Goal: Information Seeking & Learning: Learn about a topic

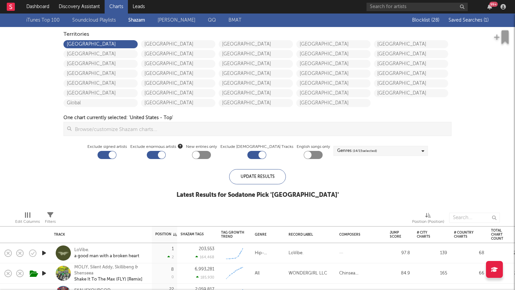
click at [458, 21] on span "Saved Searches ( 1 )" at bounding box center [469, 20] width 40 height 5
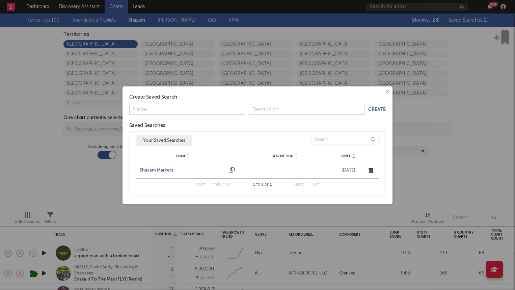
click at [145, 169] on div "Shazam Markets" at bounding box center [183, 170] width 87 height 7
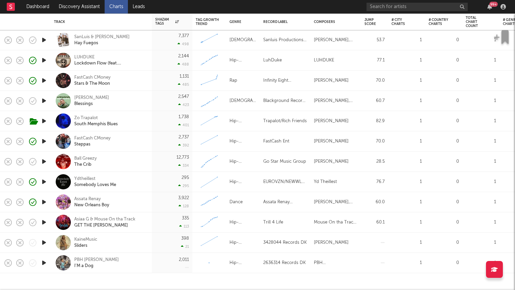
click at [45, 242] on icon "button" at bounding box center [43, 242] width 7 height 8
click at [92, 239] on div "KaineMusic" at bounding box center [85, 240] width 23 height 6
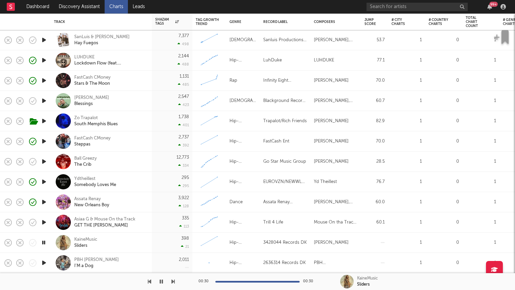
click at [43, 265] on icon "button" at bounding box center [43, 263] width 7 height 8
click at [82, 258] on div "PBH Chris" at bounding box center [96, 260] width 45 height 6
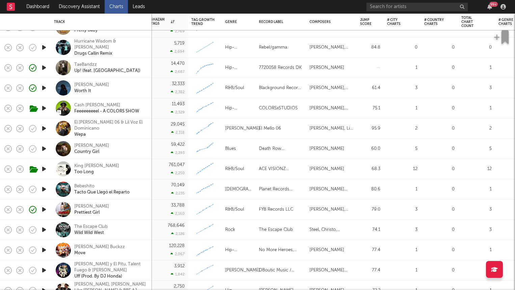
click at [44, 67] on icon "button" at bounding box center [43, 67] width 7 height 8
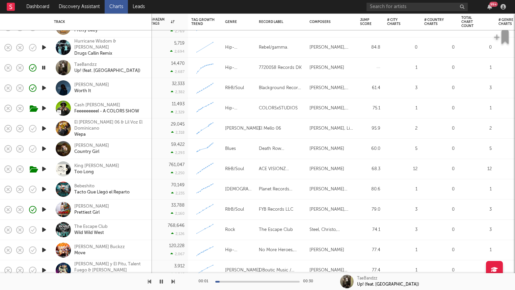
click at [45, 67] on icon "button" at bounding box center [43, 67] width 6 height 8
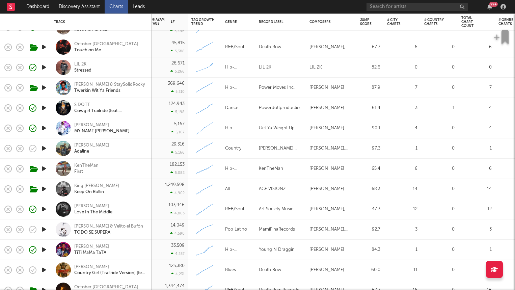
click at [119, 70] on div "LIL 2K Stressed" at bounding box center [110, 67] width 73 height 12
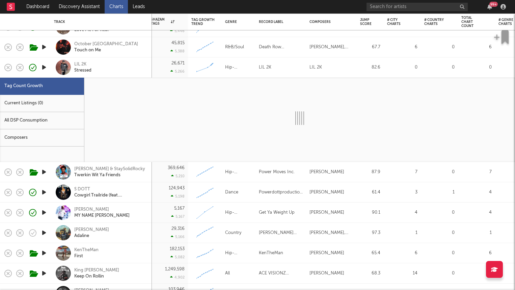
select select "1w"
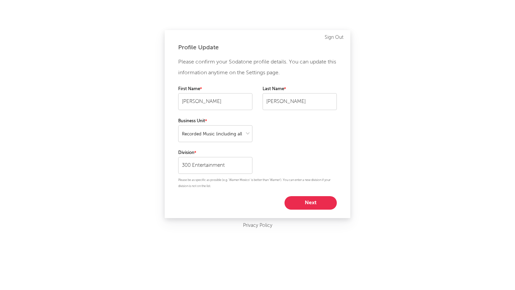
select select "recorded_music"
click at [316, 203] on button "Next" at bounding box center [311, 202] width 52 height 13
select select "anr_research"
select select "director_vp"
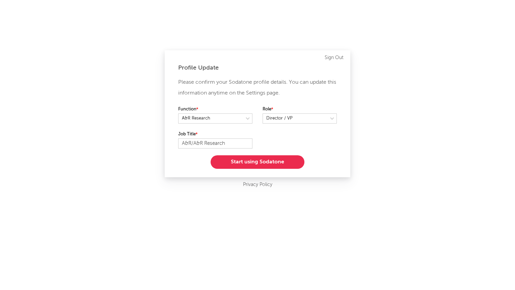
click at [289, 159] on button "Start using Sodatone" at bounding box center [258, 161] width 94 height 13
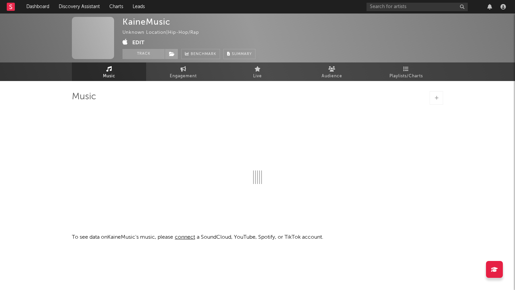
select select "1w"
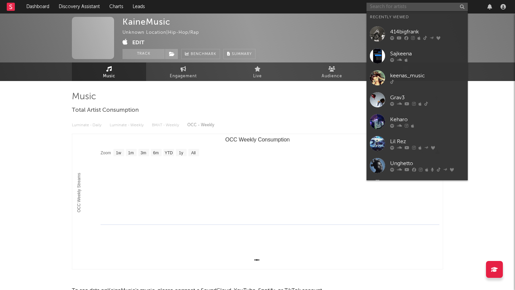
click at [386, 6] on input "text" at bounding box center [417, 7] width 101 height 8
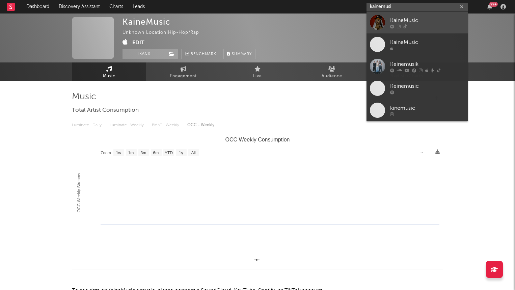
type input "kainemusi"
click at [406, 21] on div "KaineMusic" at bounding box center [427, 20] width 74 height 8
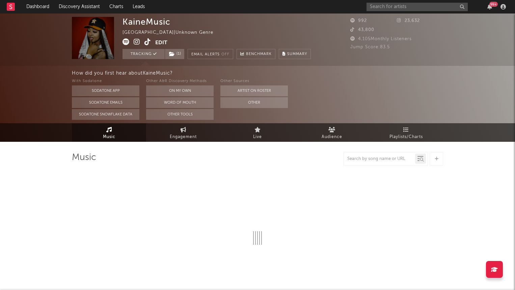
select select "1w"
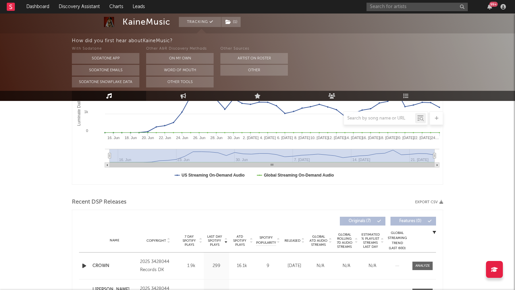
scroll to position [194, 0]
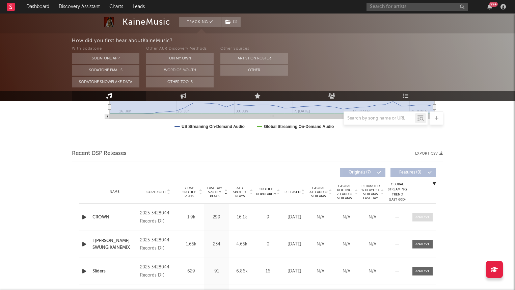
click at [418, 216] on div at bounding box center [422, 217] width 15 height 5
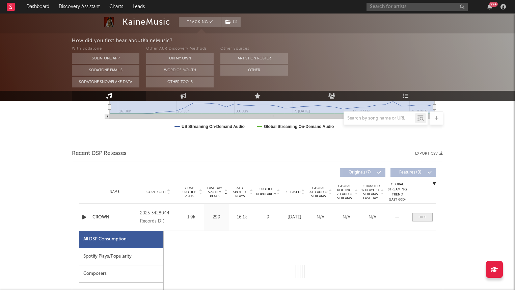
select select "1w"
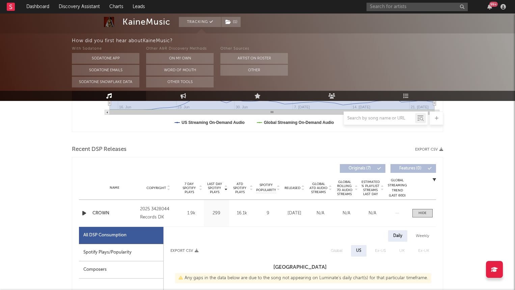
scroll to position [0, 0]
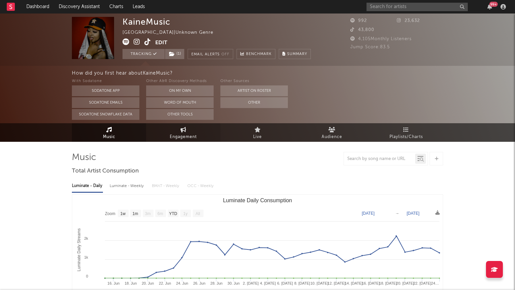
click at [175, 128] on link "Engagement" at bounding box center [183, 132] width 74 height 19
select select "1w"
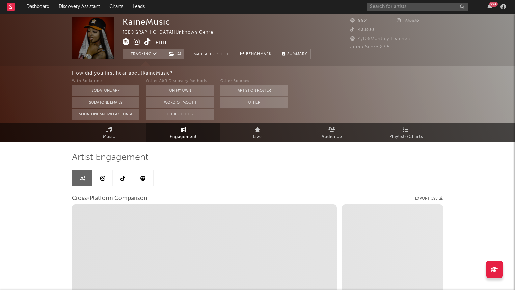
click at [138, 40] on icon at bounding box center [137, 41] width 6 height 7
select select "1m"
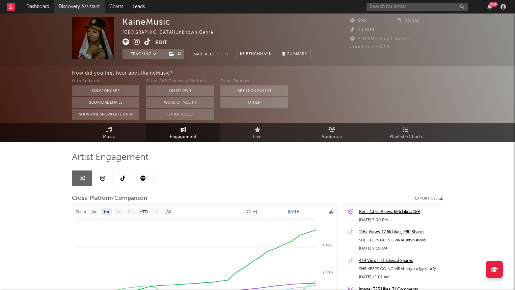
click at [67, 4] on link "Discovery Assistant" at bounding box center [79, 6] width 51 height 13
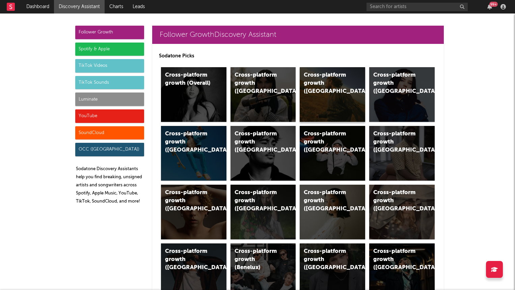
click at [306, 82] on div "Cross-platform growth ([GEOGRAPHIC_DATA])" at bounding box center [327, 83] width 46 height 24
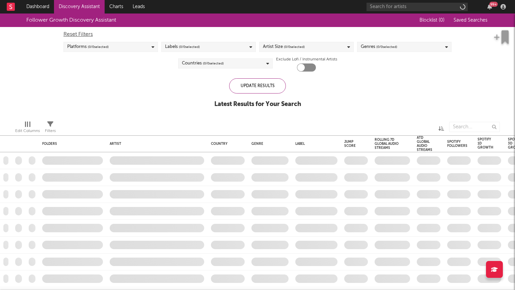
checkbox input "true"
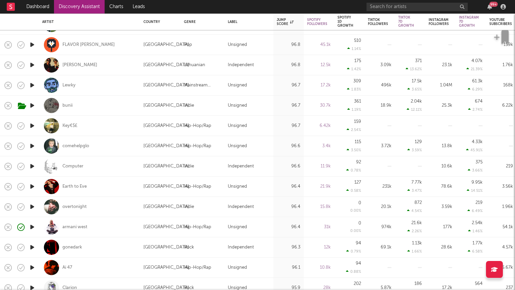
click at [69, 7] on link "Discovery Assistant" at bounding box center [79, 6] width 51 height 13
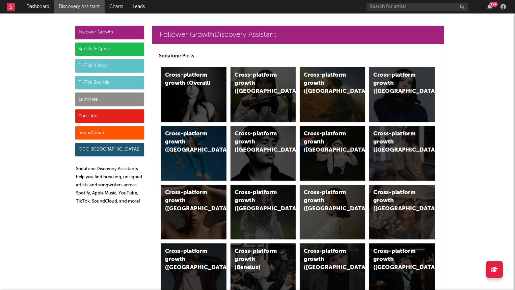
click at [95, 101] on div "Luminate" at bounding box center [109, 98] width 69 height 13
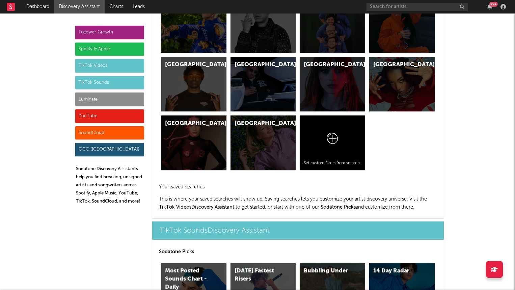
scroll to position [2996, 0]
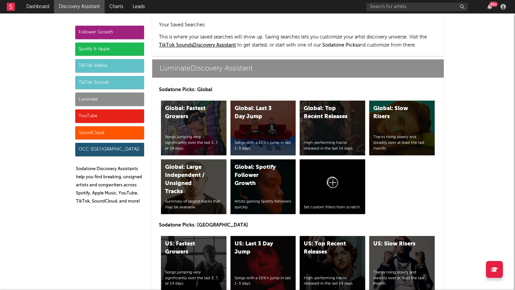
click at [310, 236] on div "US: Top Recent Releases High-performing tracks released in the last 14 days." at bounding box center [332, 263] width 65 height 55
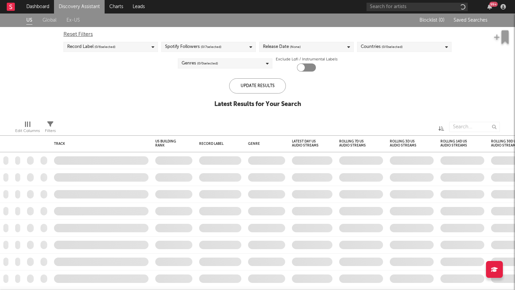
checkbox input "true"
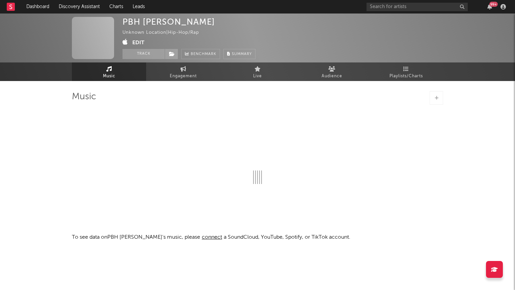
select select "1w"
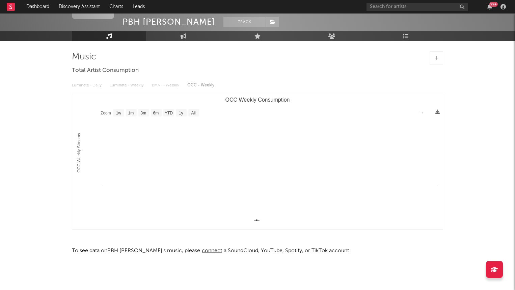
scroll to position [40, 0]
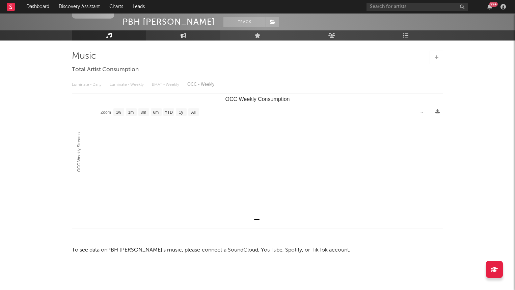
click at [193, 36] on link "Engagement" at bounding box center [183, 35] width 74 height 10
select select "1w"
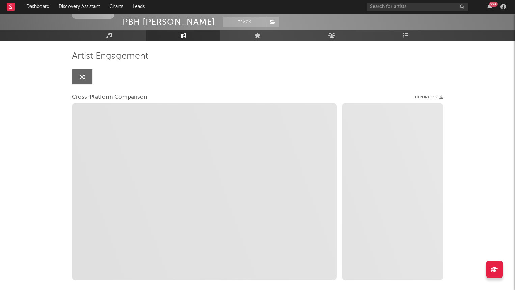
select select "1w"
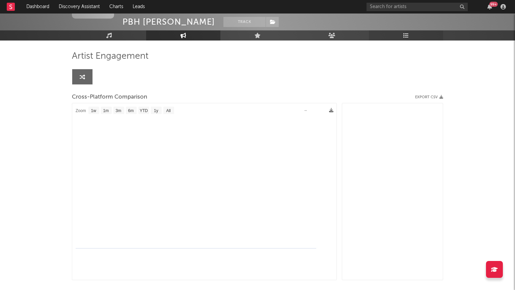
click at [390, 34] on link "Playlists/Charts" at bounding box center [406, 35] width 74 height 10
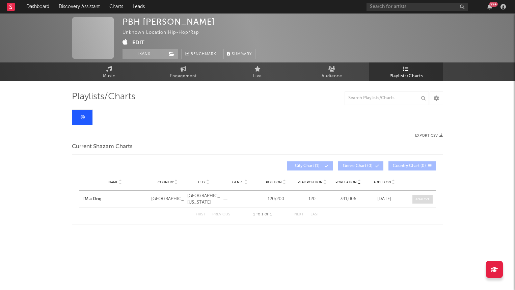
click at [421, 201] on span at bounding box center [422, 199] width 20 height 8
select select "All"
select select "1w"
